Goal: Task Accomplishment & Management: Complete application form

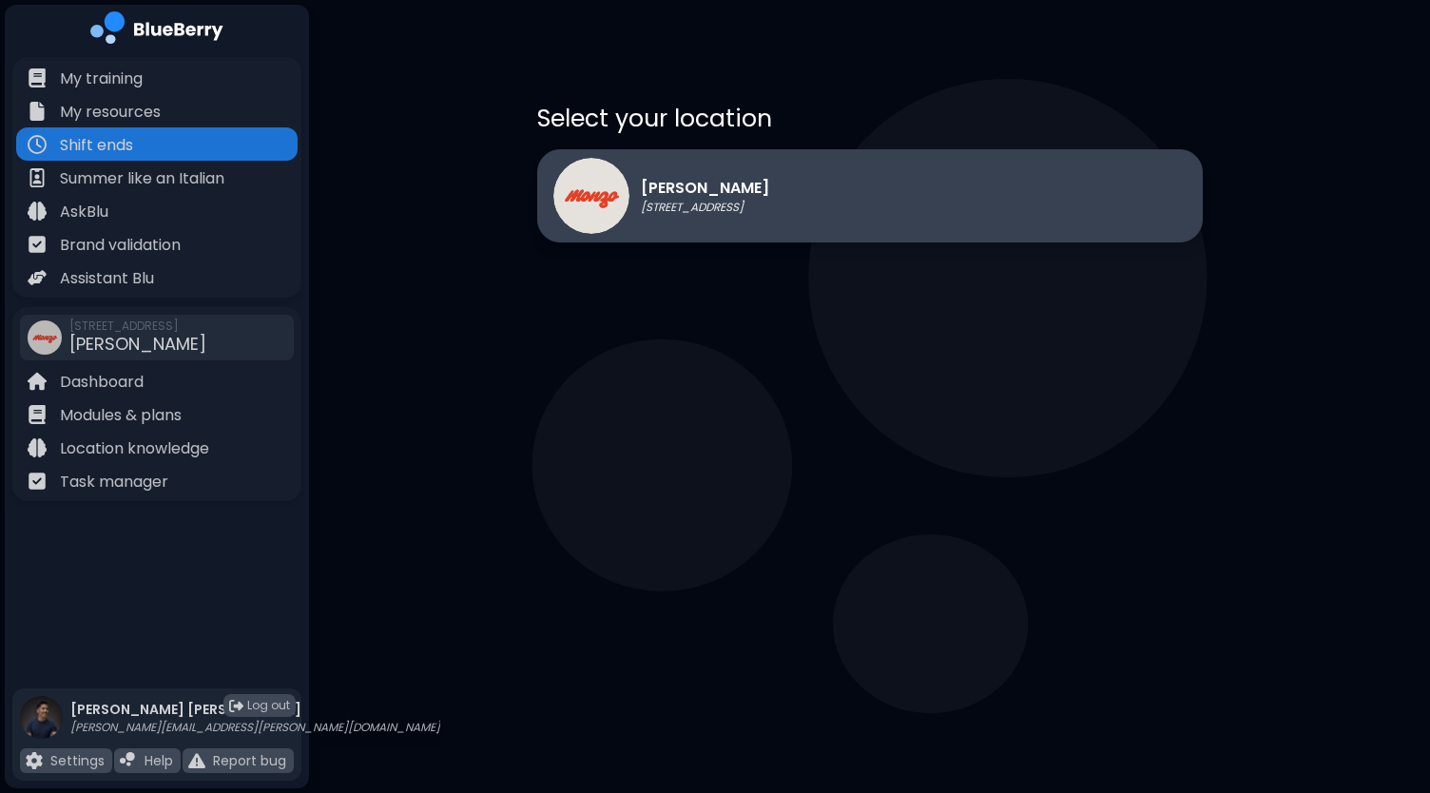
click at [769, 202] on p "[STREET_ADDRESS]" at bounding box center [705, 207] width 128 height 15
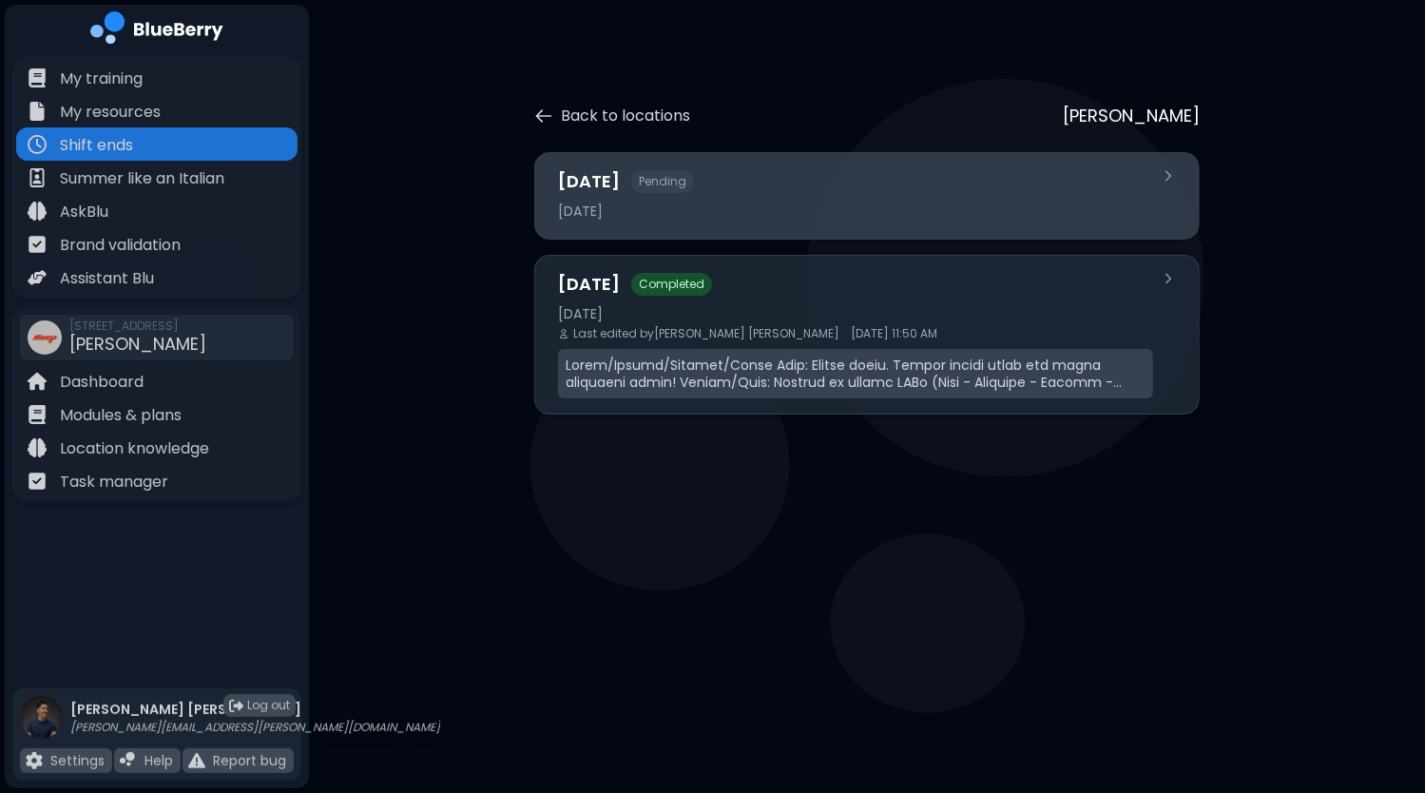
click at [712, 184] on div "[DATE] Pending" at bounding box center [855, 181] width 595 height 27
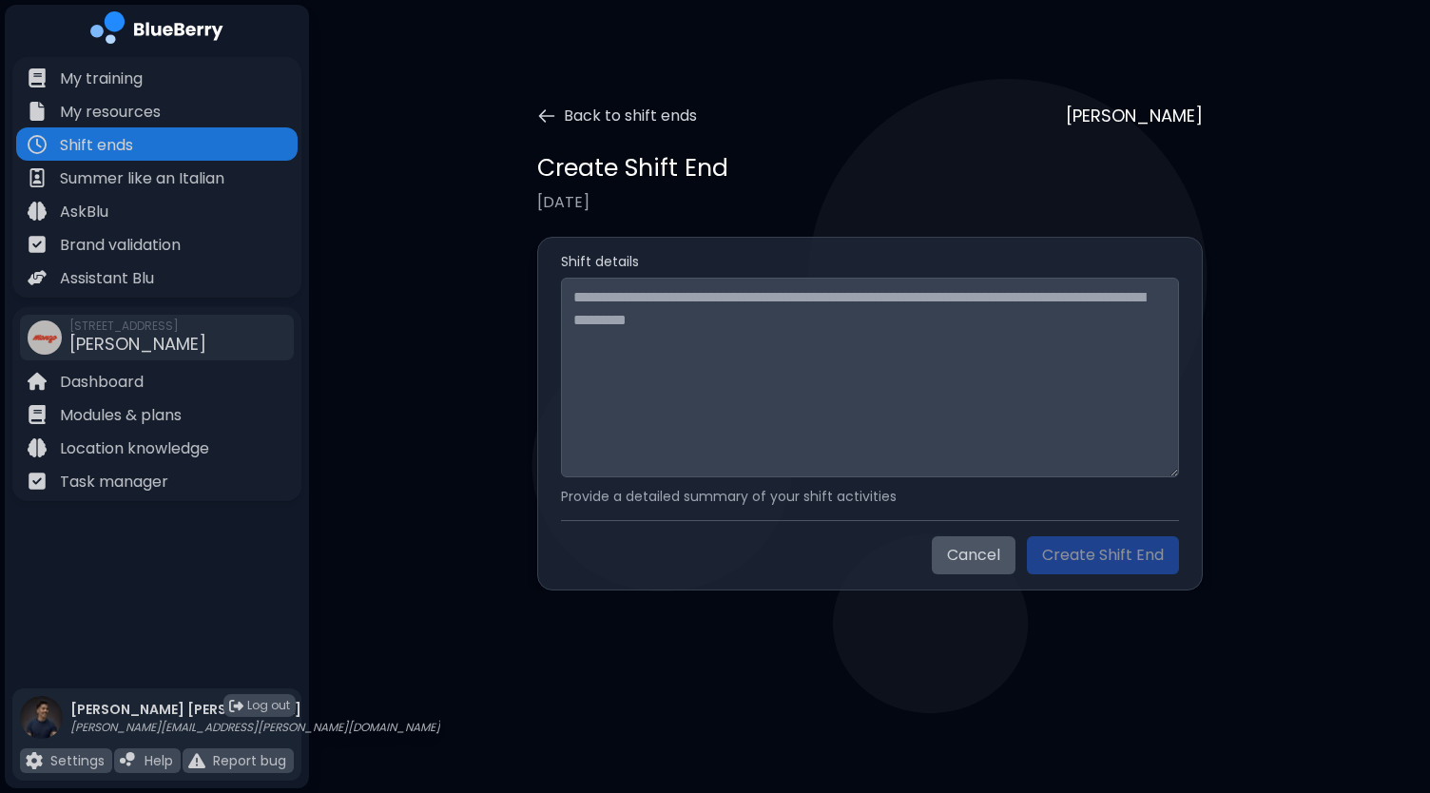
drag, startPoint x: 704, startPoint y: 277, endPoint x: 665, endPoint y: 375, distance: 105.4
click at [665, 374] on div "Shift details Provide a detailed summary of your shift activities" at bounding box center [870, 379] width 618 height 252
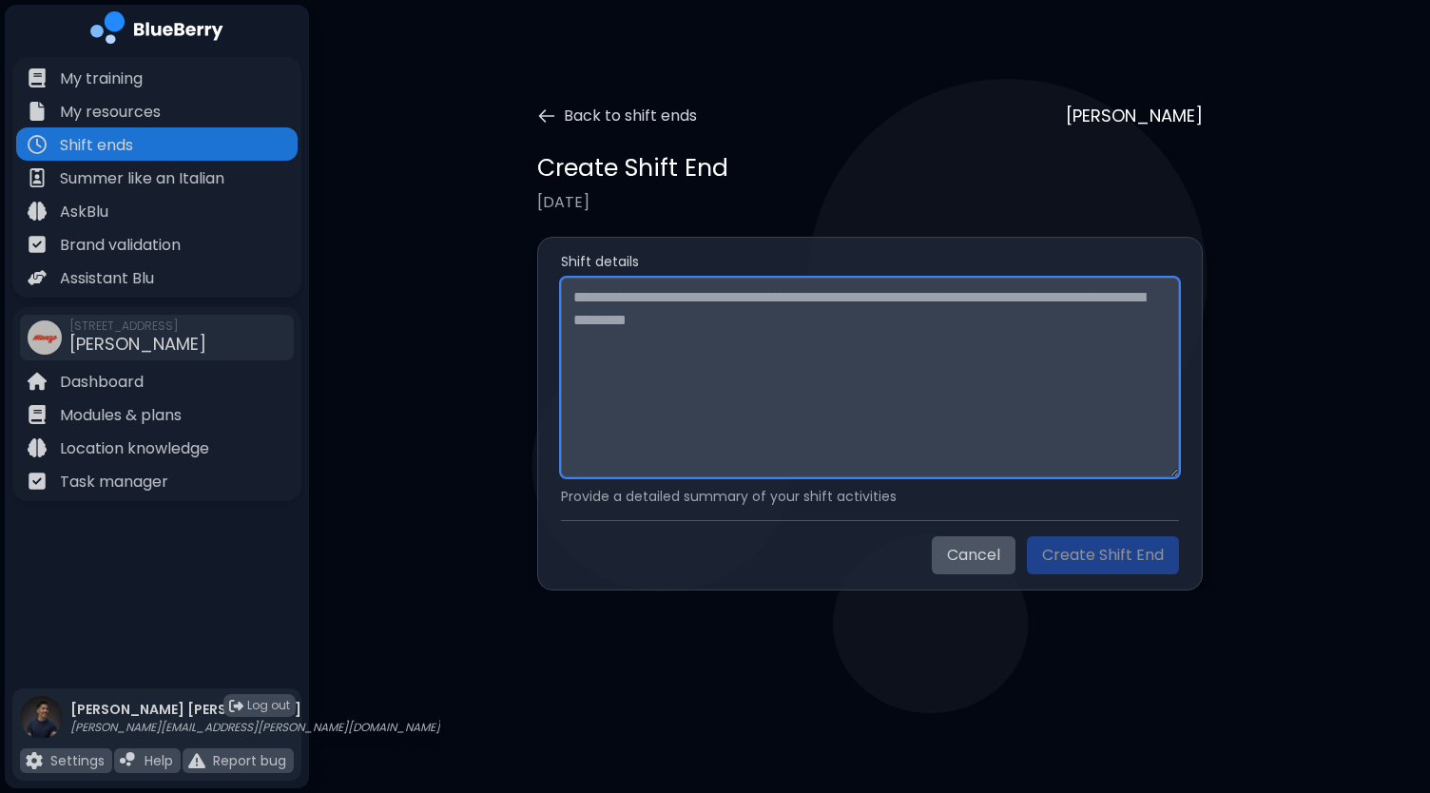
click at [665, 375] on textarea at bounding box center [870, 378] width 618 height 200
paste textarea "**********"
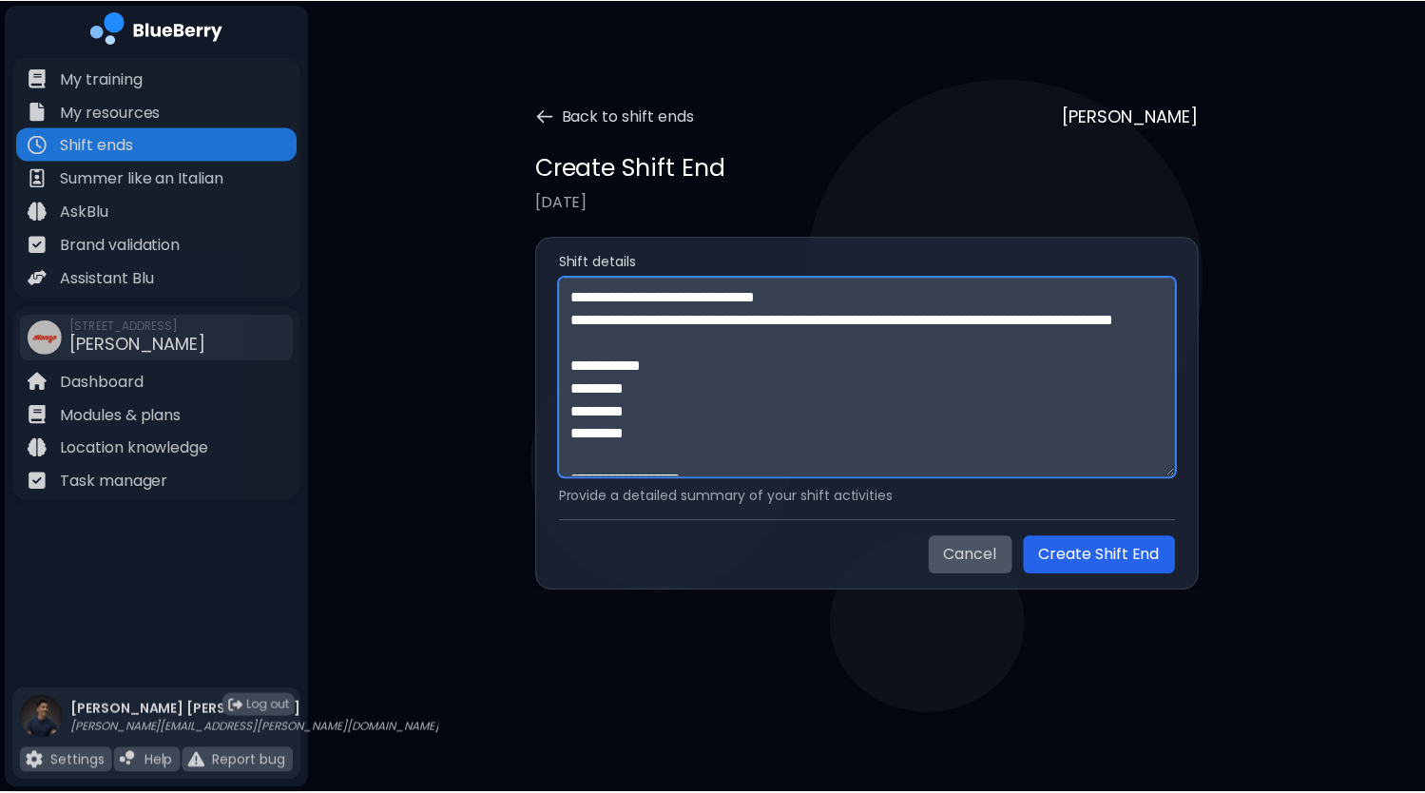
scroll to position [607, 0]
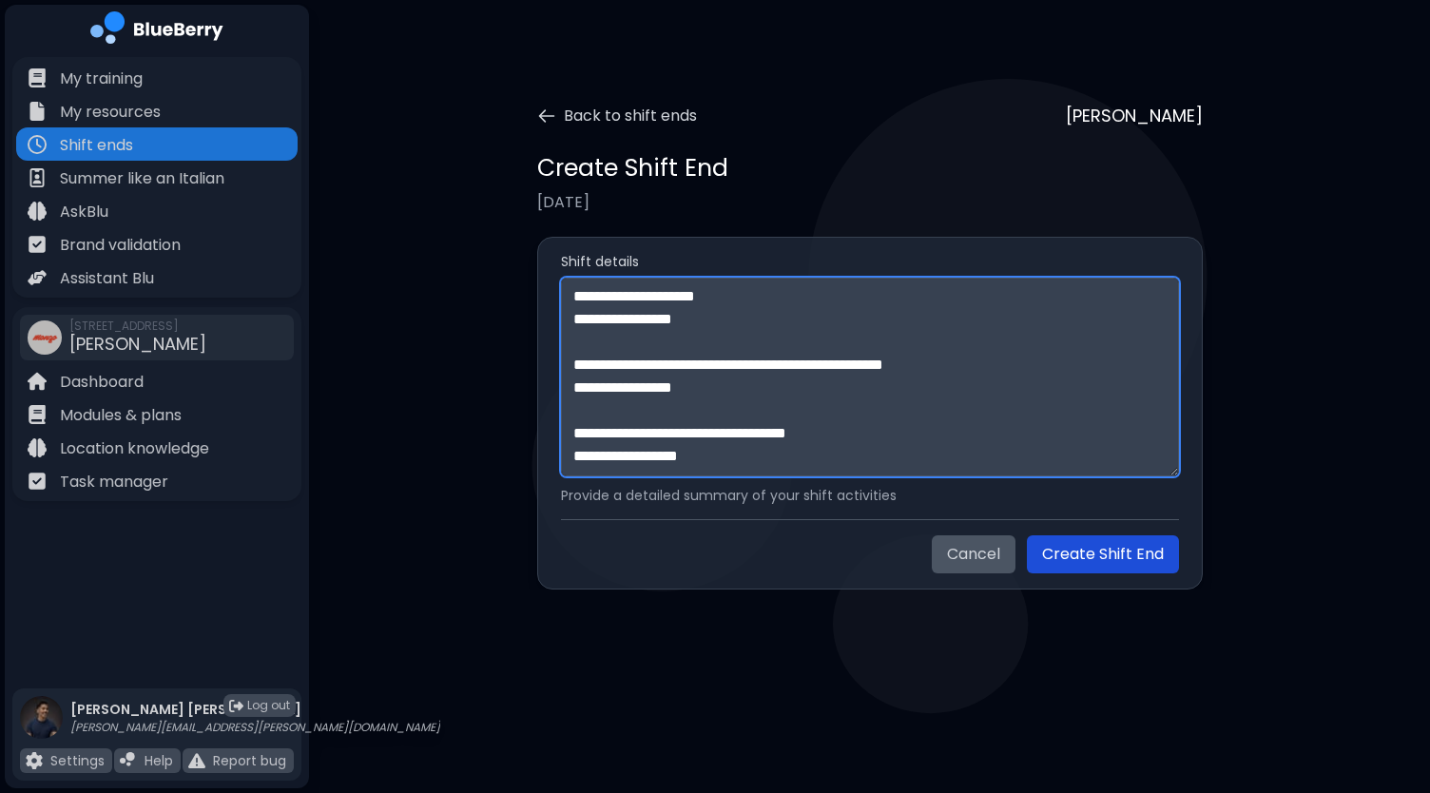
type textarea "**********"
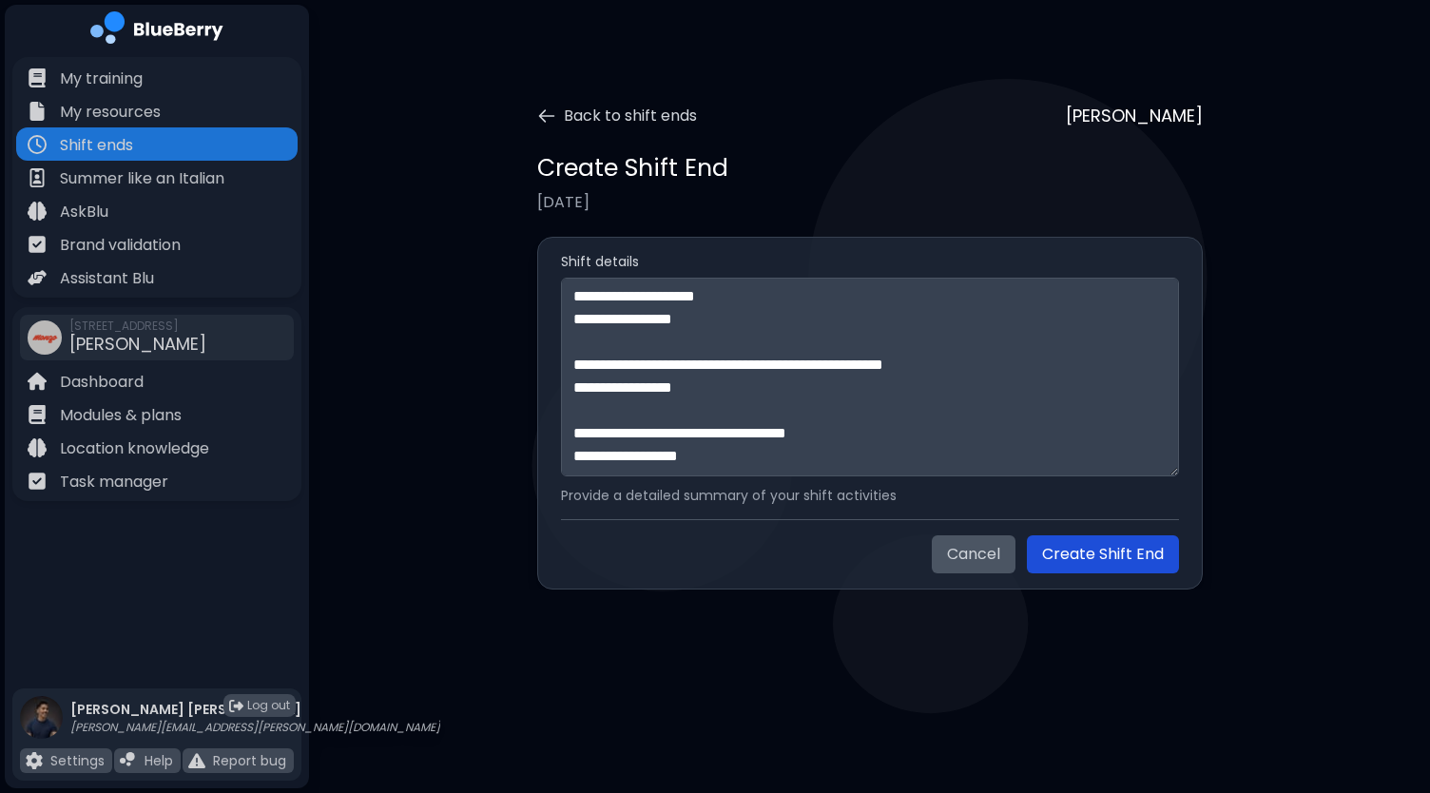
click at [1108, 550] on button "Create Shift End" at bounding box center [1103, 554] width 152 height 38
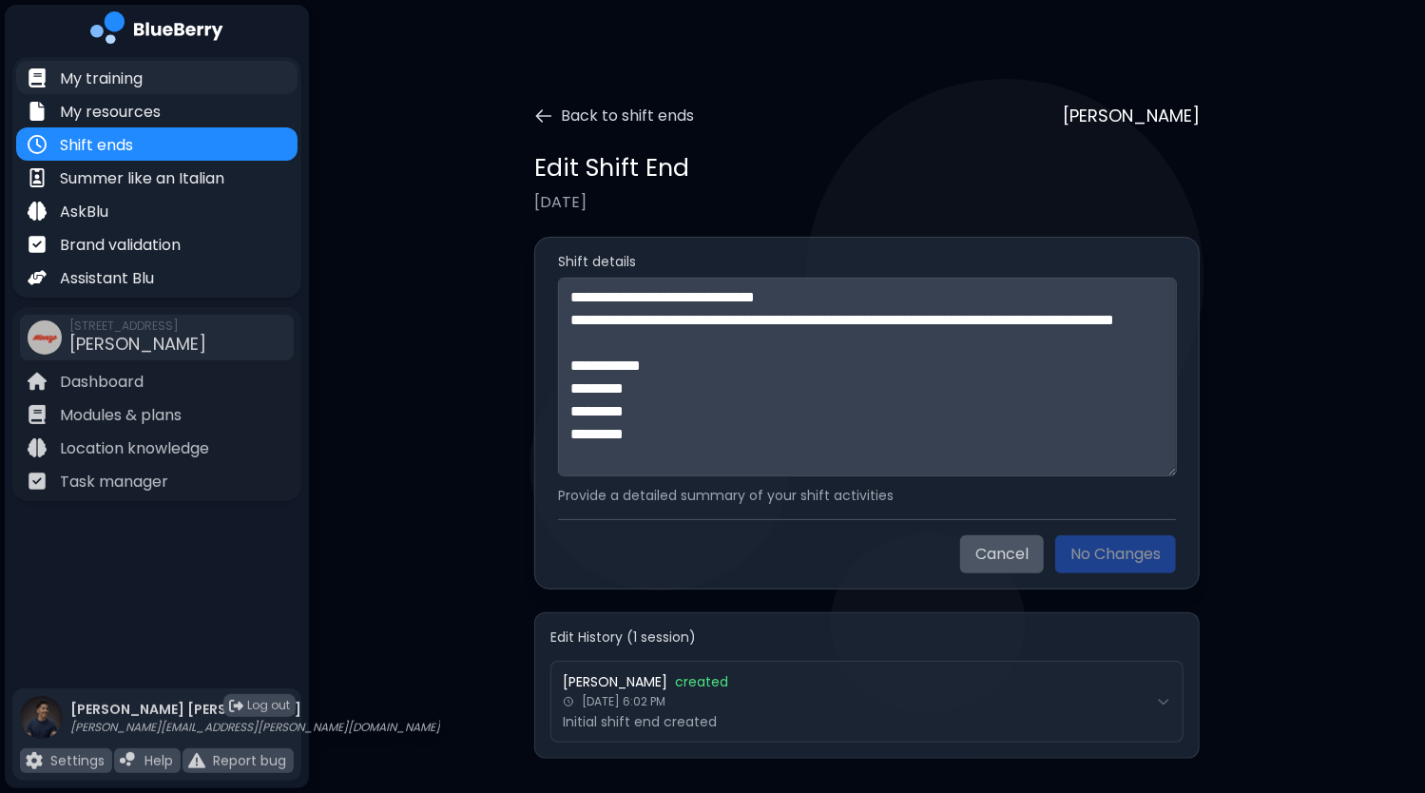
click at [160, 88] on div "My training" at bounding box center [156, 77] width 281 height 33
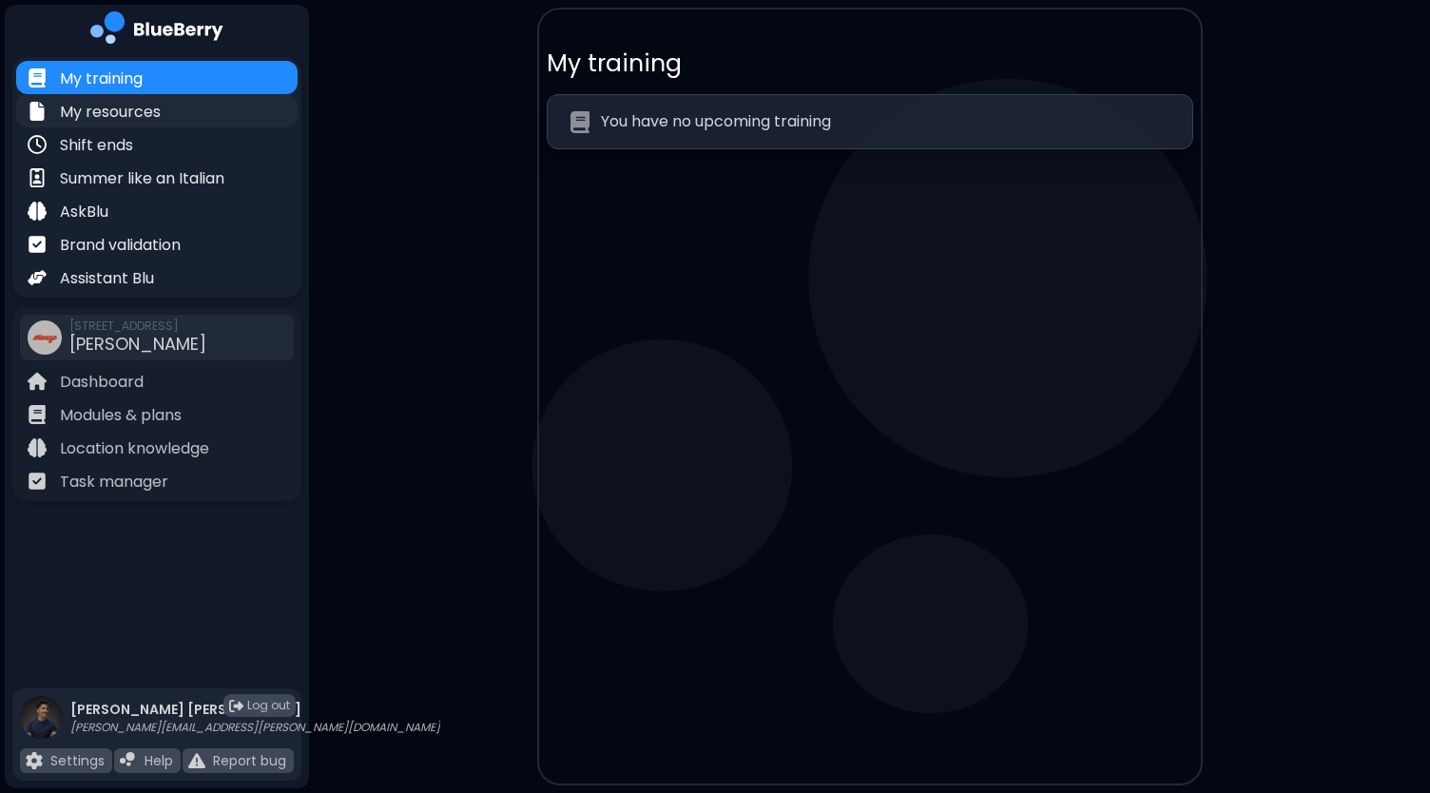
click at [118, 113] on p "My resources" at bounding box center [110, 112] width 101 height 23
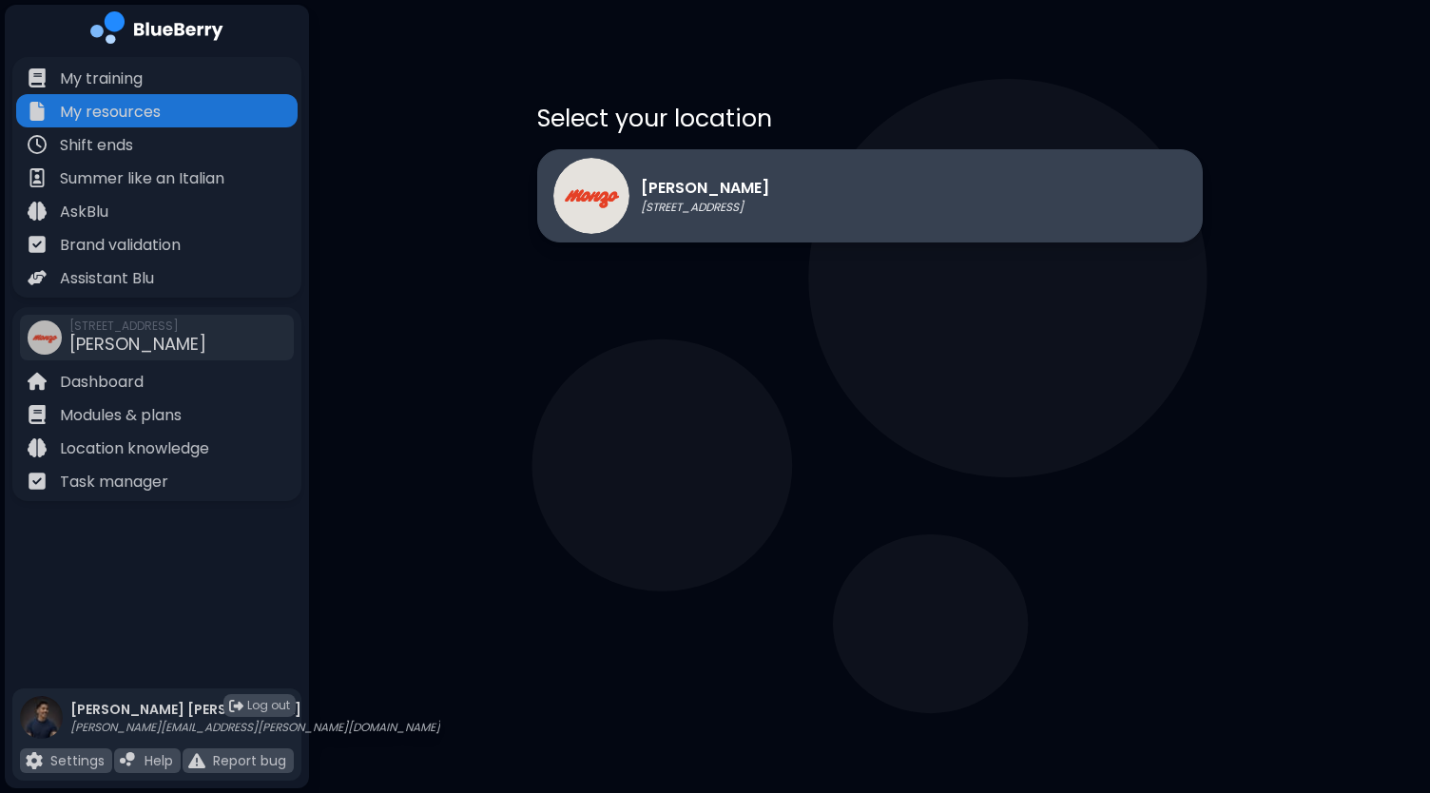
click at [813, 197] on div "[PERSON_NAME] [STREET_ADDRESS]" at bounding box center [869, 195] width 665 height 93
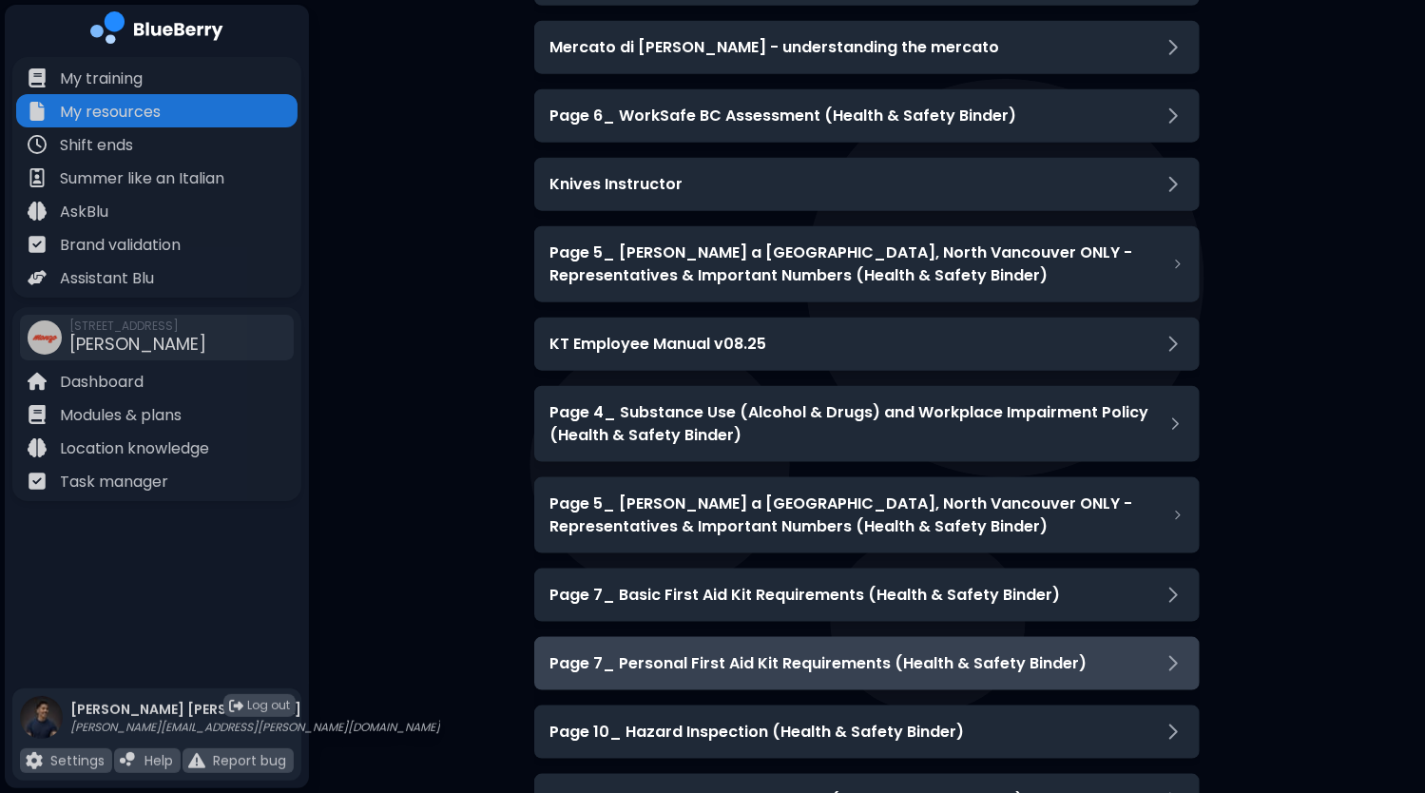
scroll to position [5336, 0]
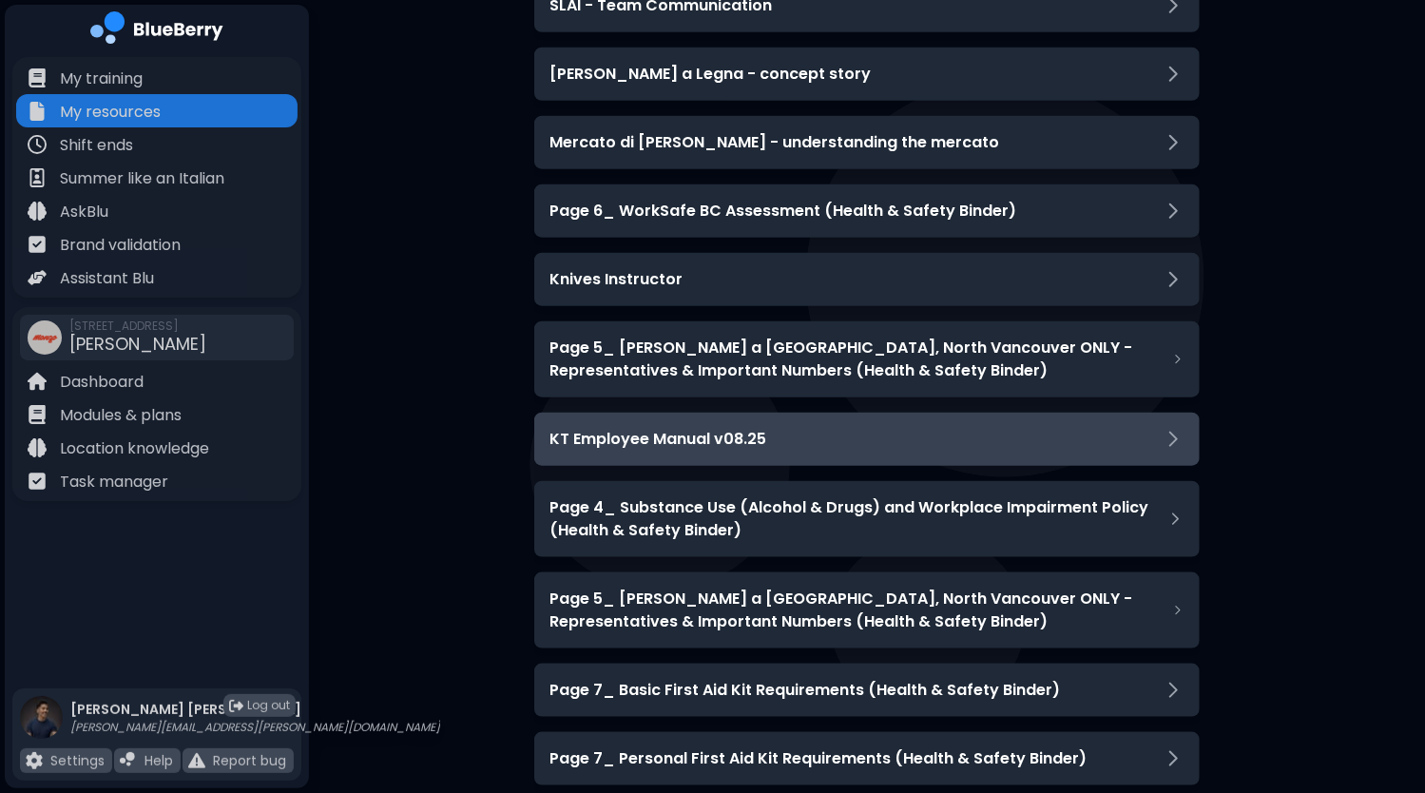
click at [1118, 437] on div "KT Employee Manual v08.25" at bounding box center [866, 439] width 635 height 23
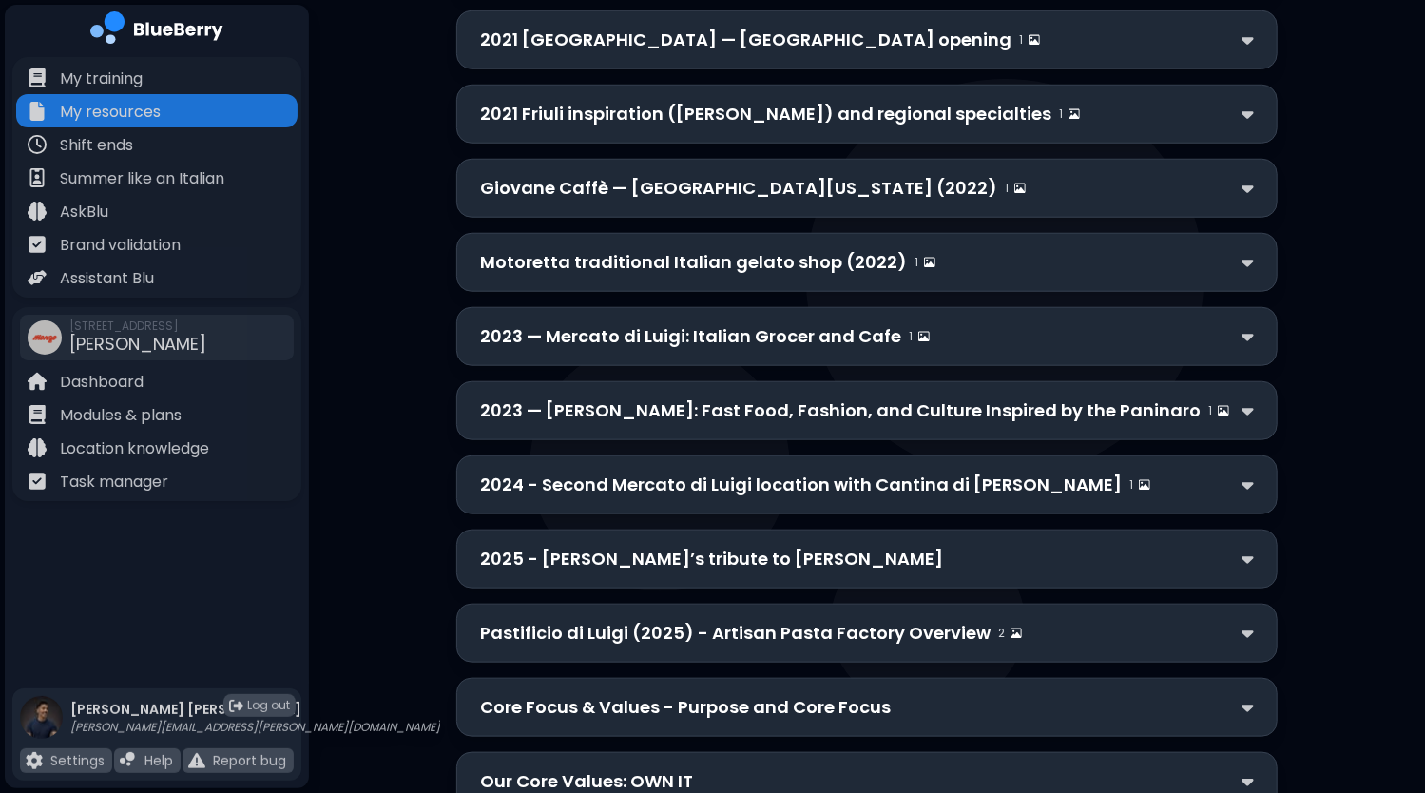
scroll to position [951, 0]
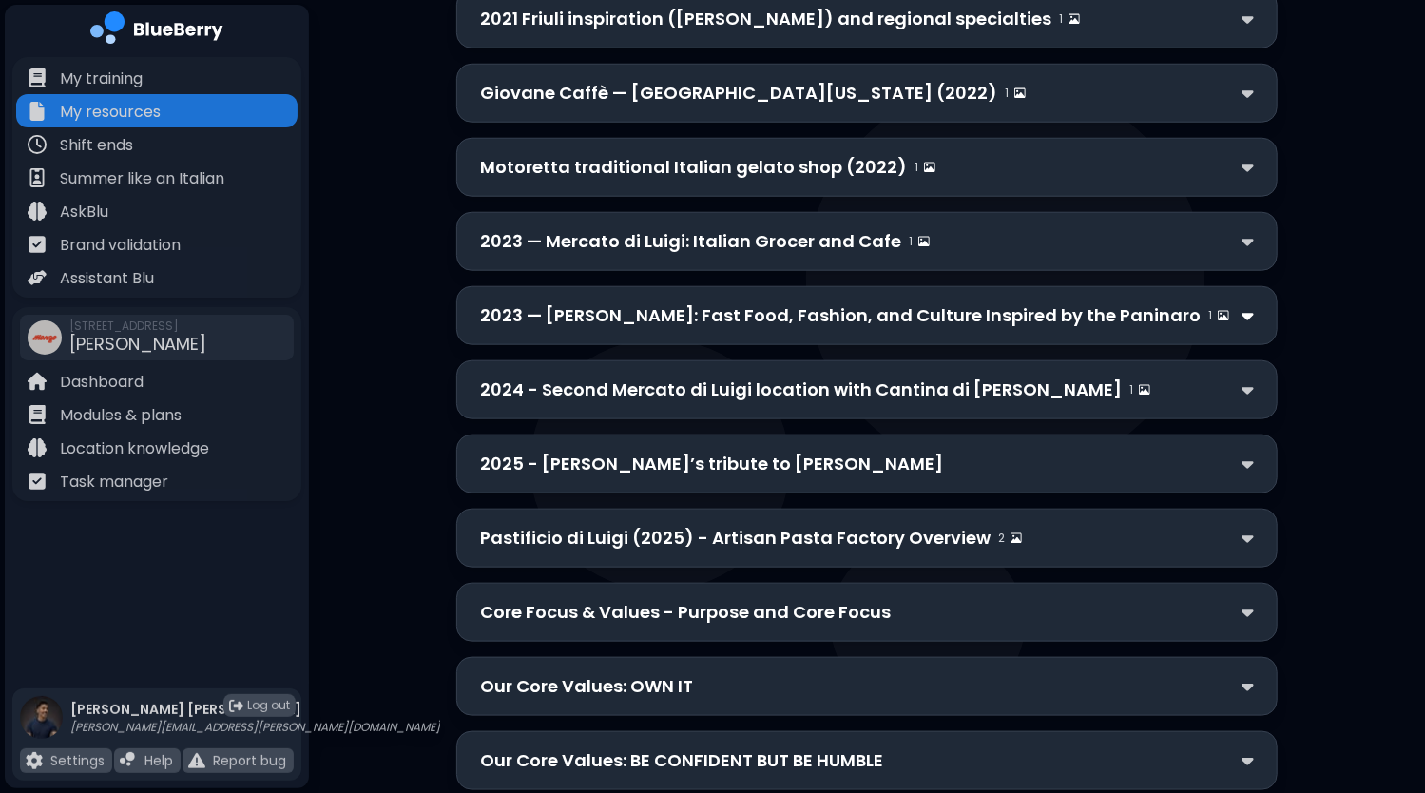
click at [1253, 306] on img at bounding box center [1247, 316] width 12 height 20
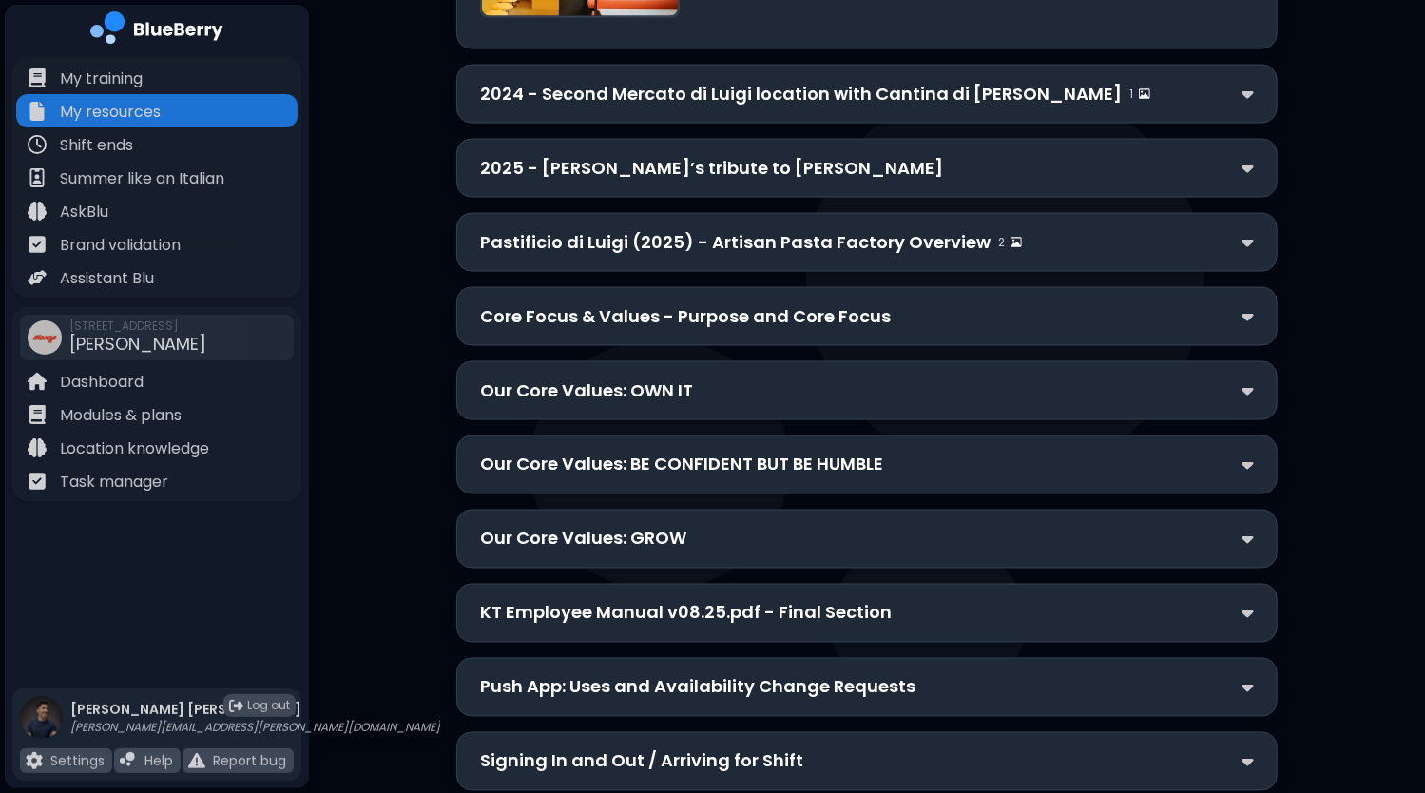
scroll to position [1711, 0]
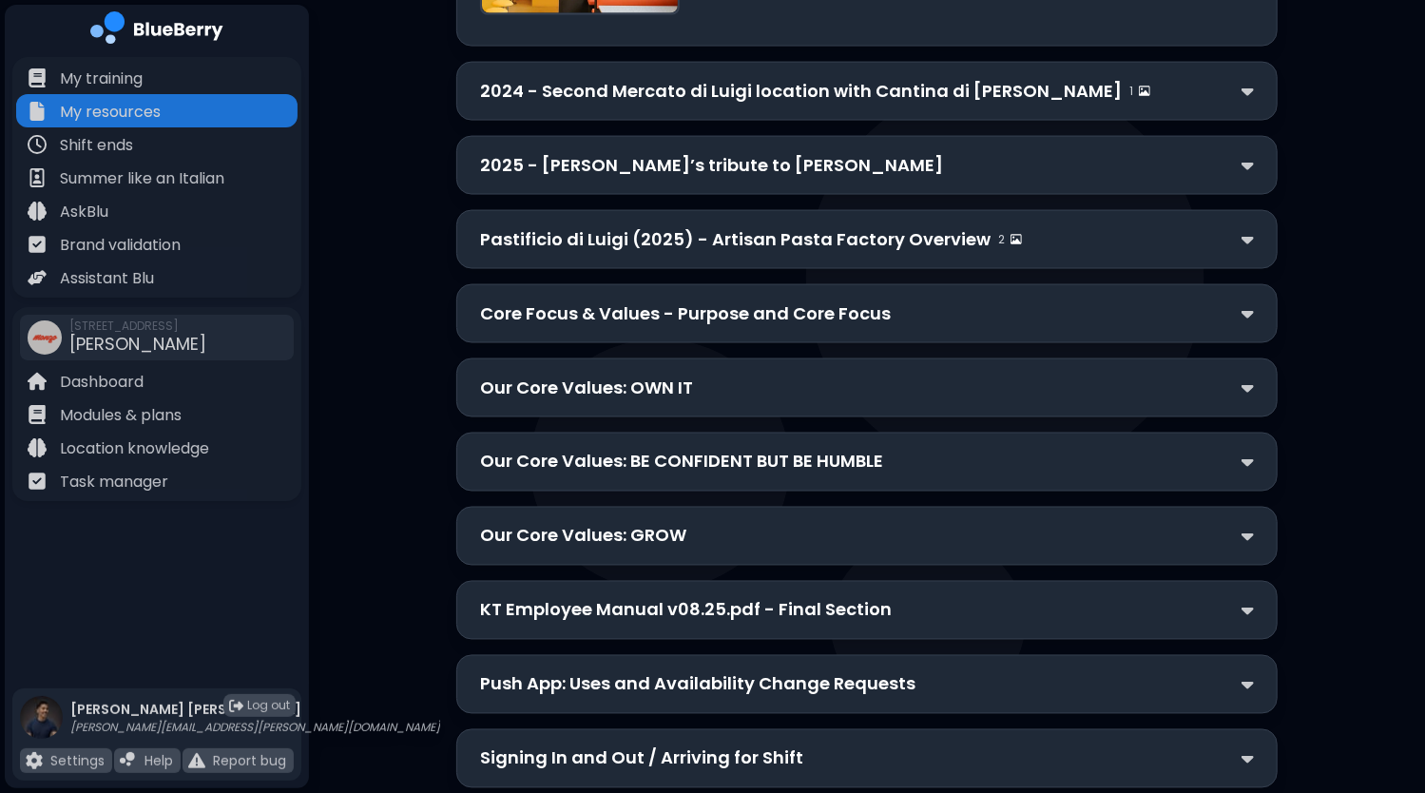
click at [944, 375] on div "Our Core Values: OWN IT" at bounding box center [867, 388] width 774 height 27
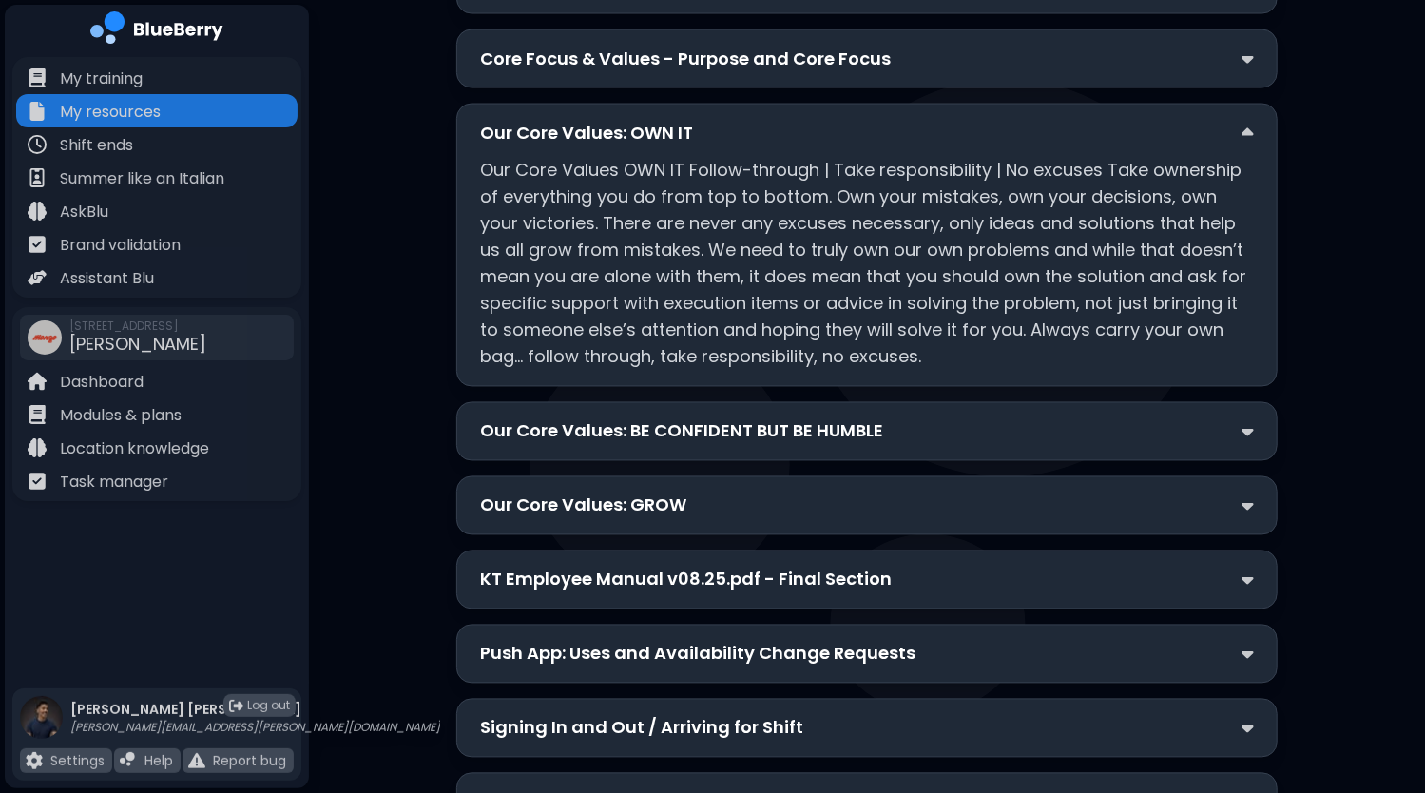
scroll to position [1996, 0]
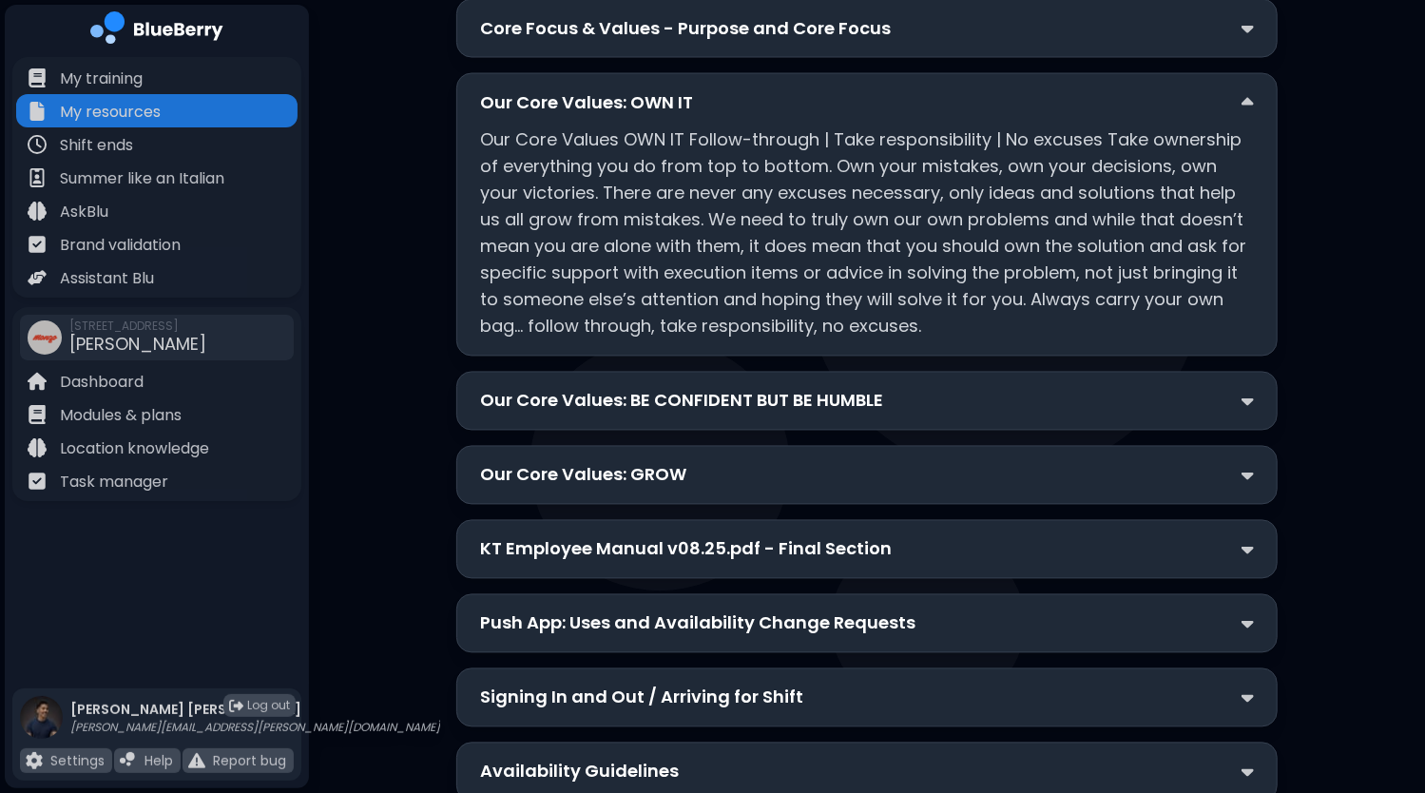
click at [978, 388] on div "Our Core Values: BE CONFIDENT BUT BE HUMBLE" at bounding box center [867, 401] width 774 height 27
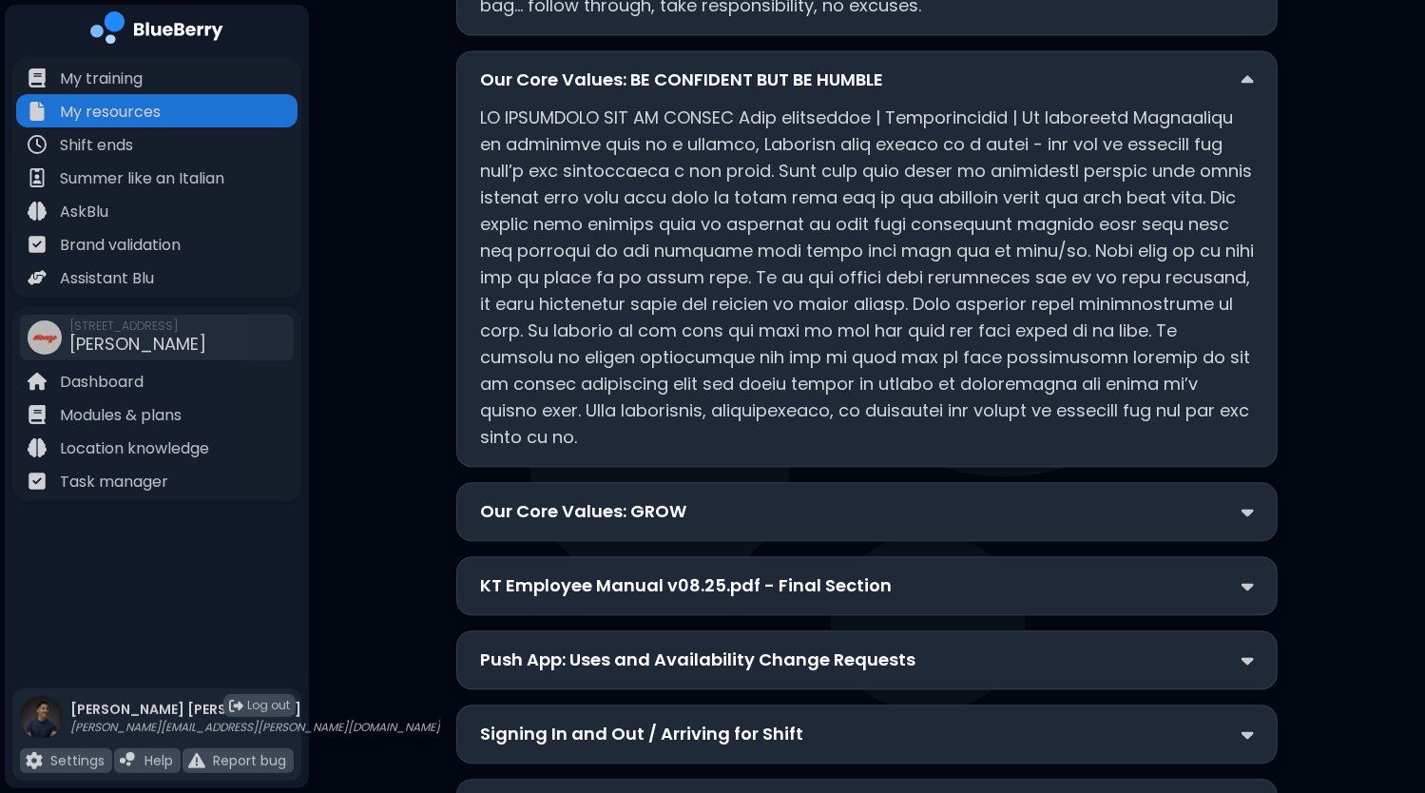
scroll to position [2376, 0]
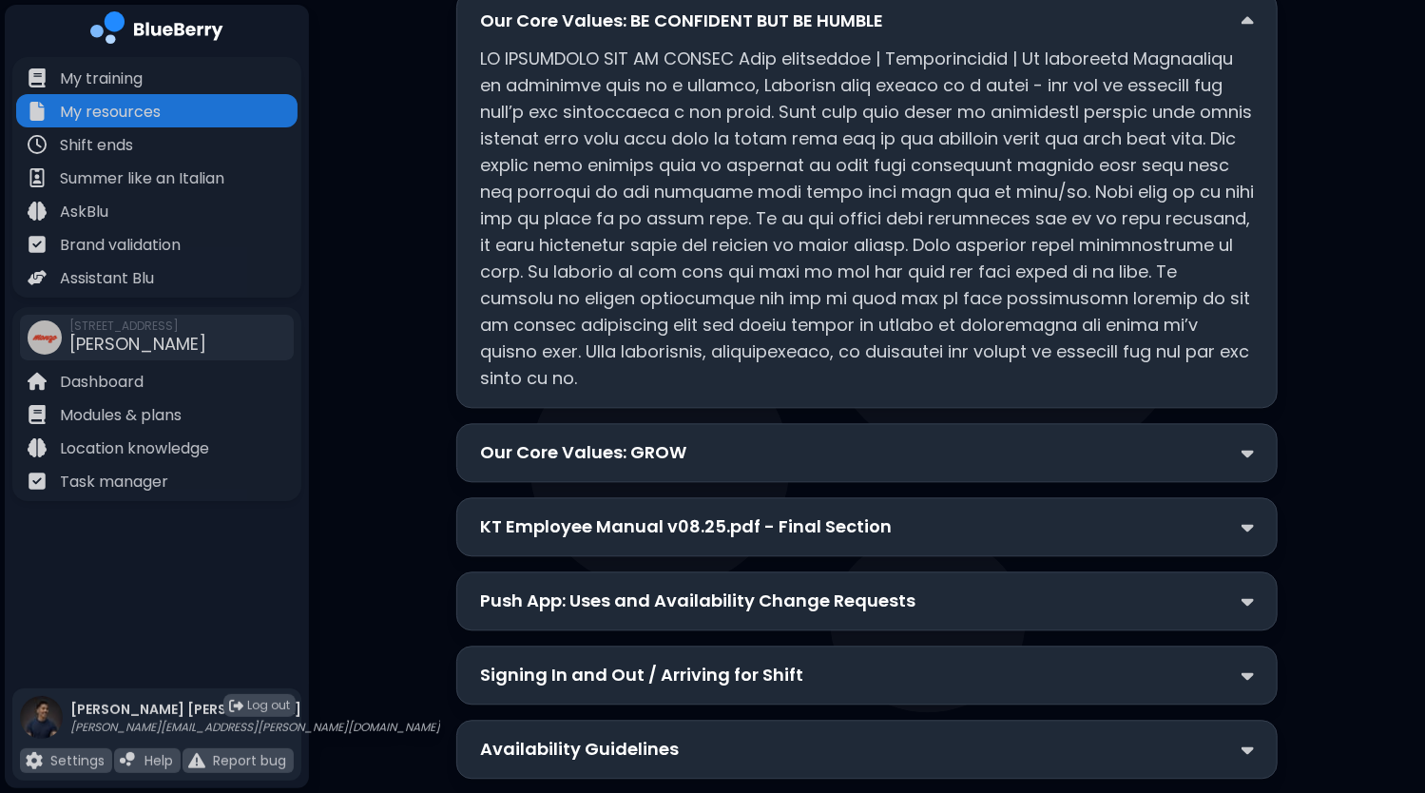
click at [830, 439] on div "Our Core Values: GROW" at bounding box center [867, 452] width 774 height 27
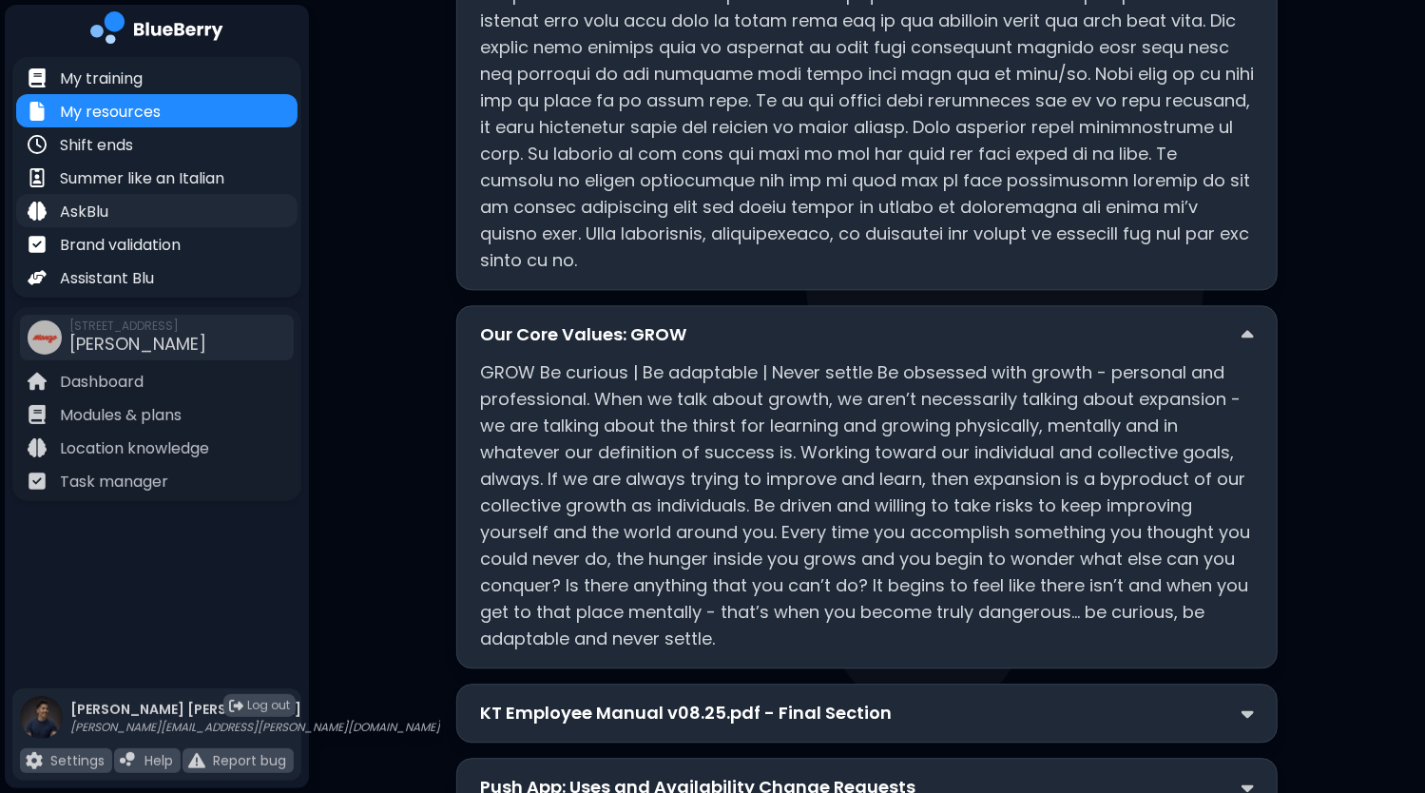
scroll to position [2471, 0]
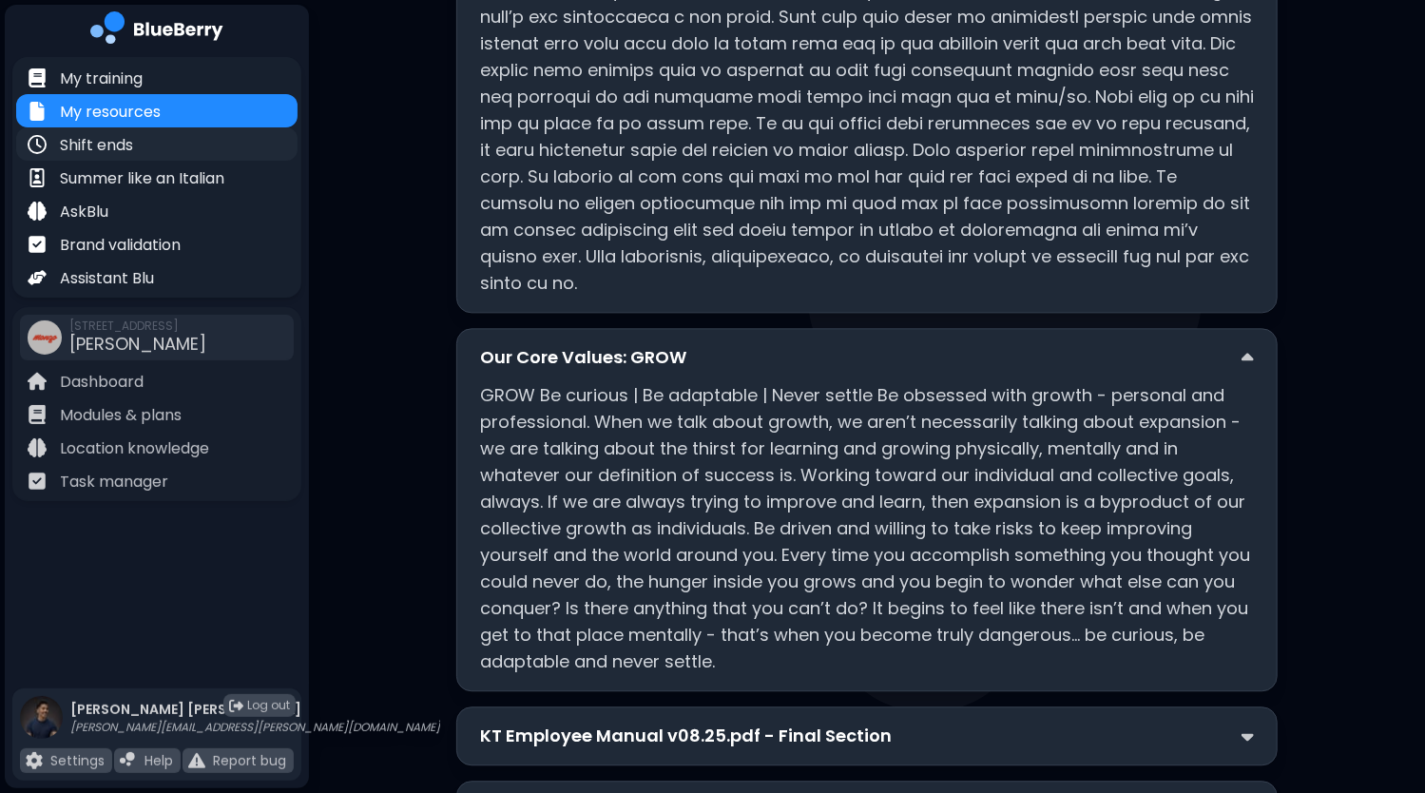
click at [145, 144] on div "Shift ends" at bounding box center [156, 143] width 281 height 33
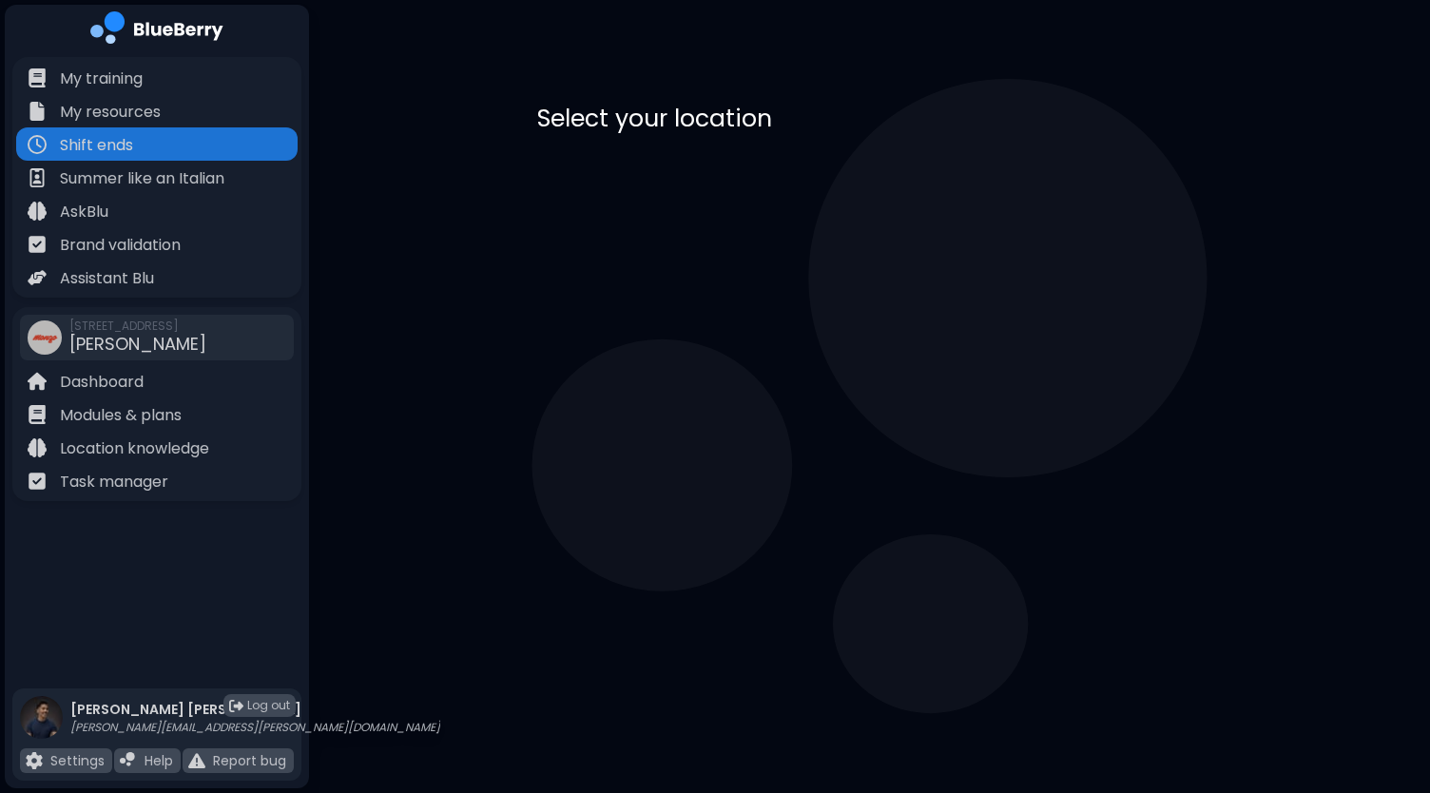
click at [734, 211] on p "[STREET_ADDRESS]" at bounding box center [705, 207] width 128 height 15
